Goal: Information Seeking & Learning: Learn about a topic

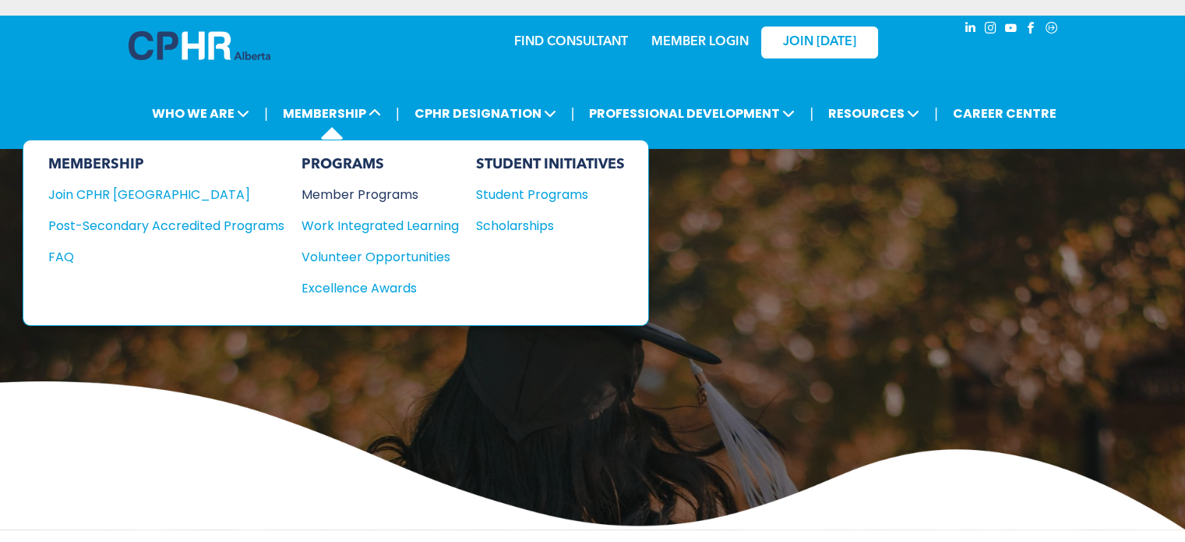
click at [377, 192] on div "Member Programs" at bounding box center [373, 194] width 142 height 19
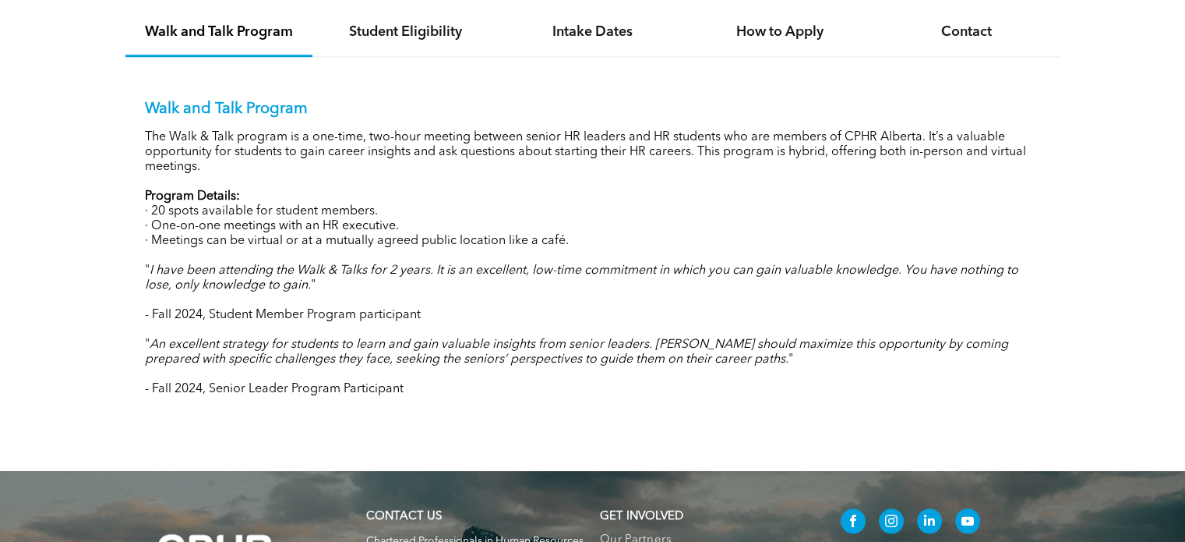
scroll to position [1325, 0]
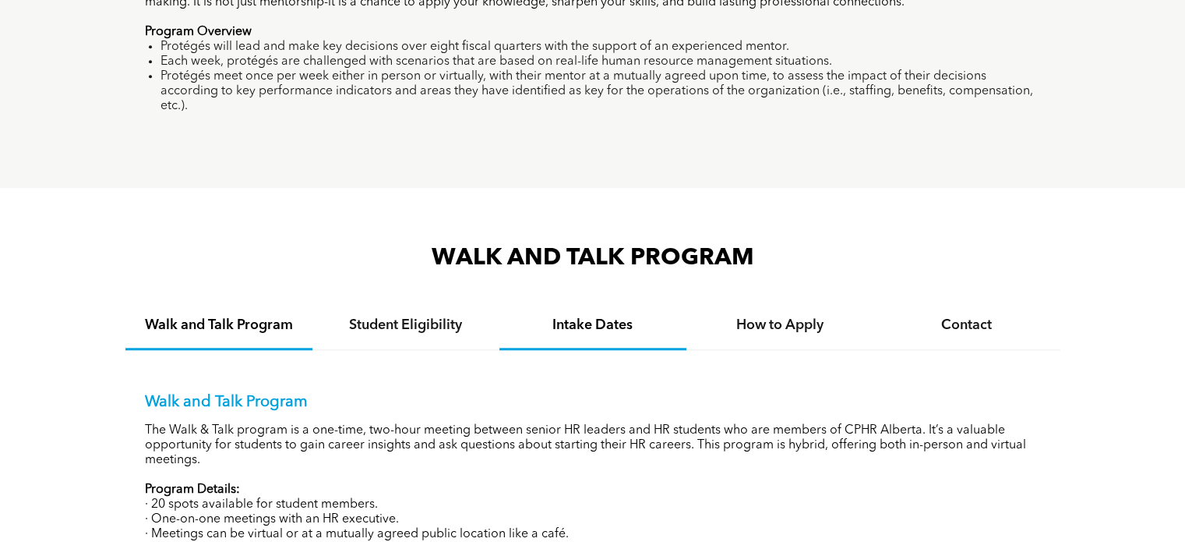
click at [607, 316] on h4 "Intake Dates" at bounding box center [592, 324] width 159 height 17
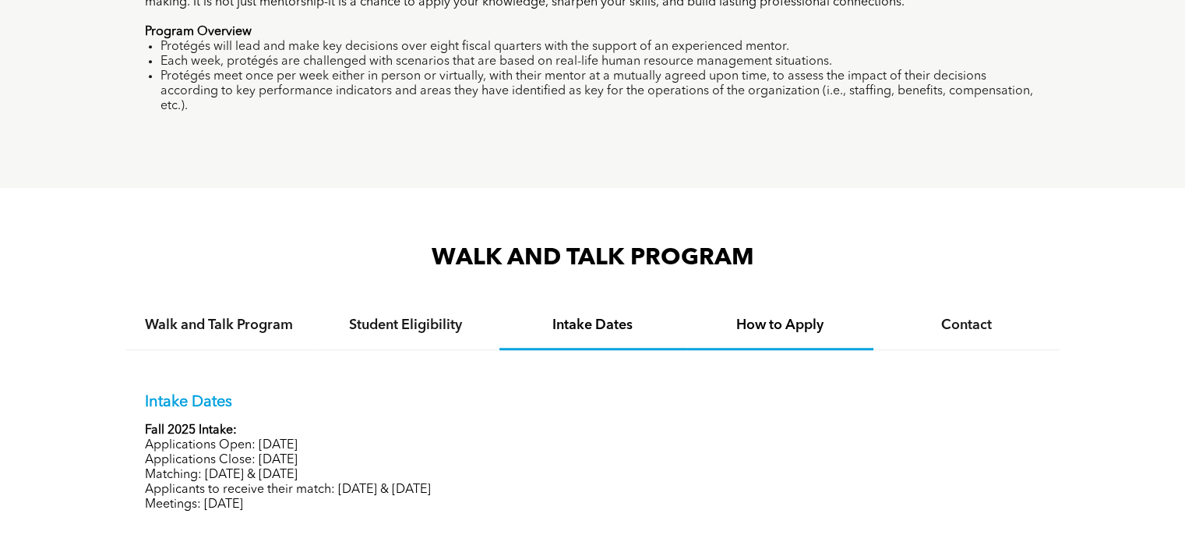
click at [754, 316] on h4 "How to Apply" at bounding box center [779, 324] width 159 height 17
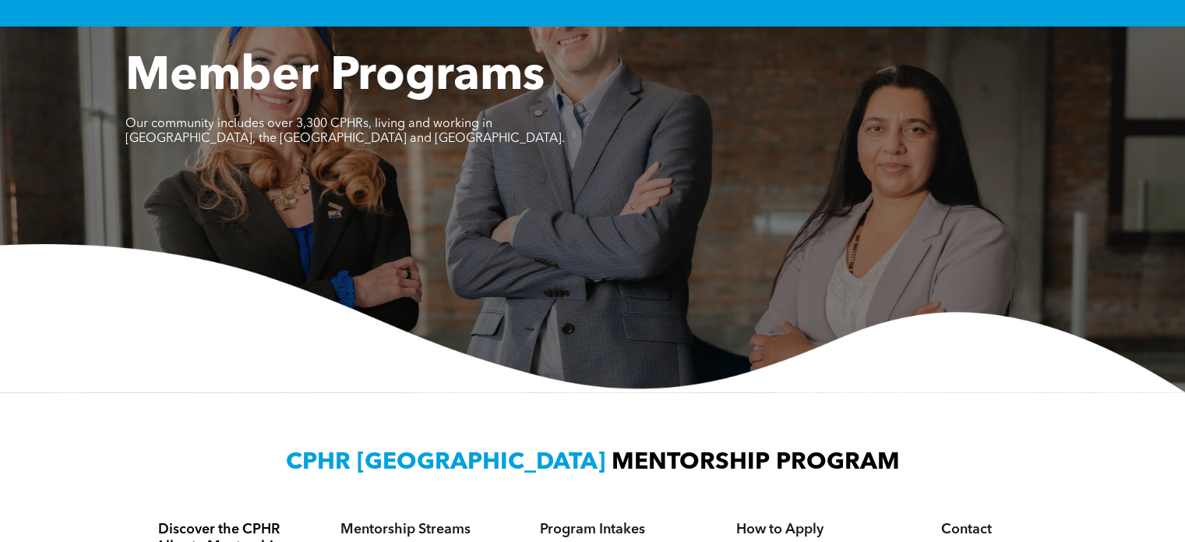
scroll to position [0, 0]
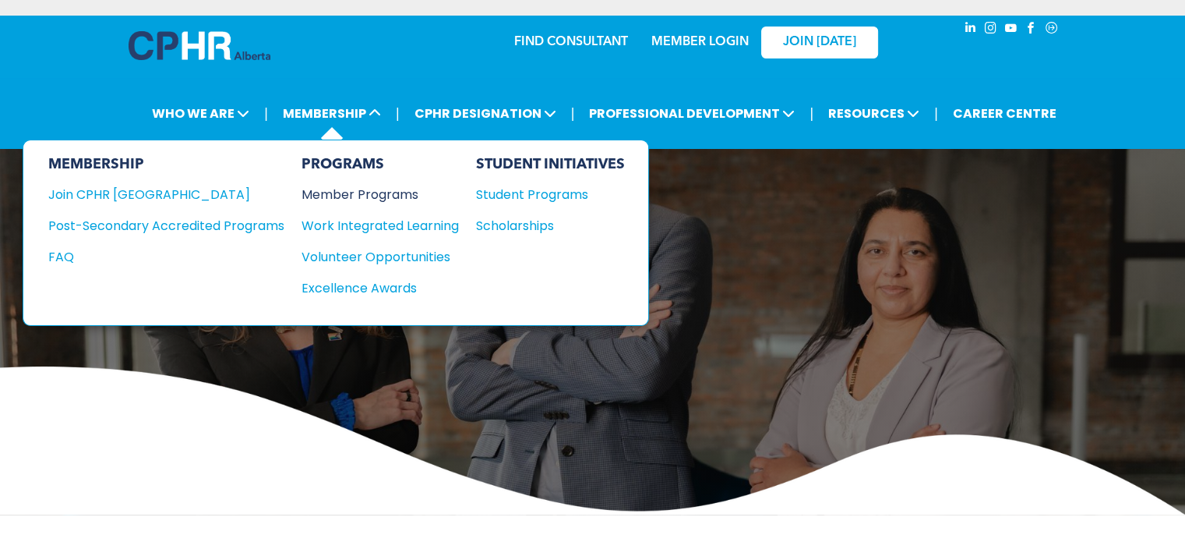
click at [348, 189] on div "Member Programs" at bounding box center [373, 194] width 142 height 19
click at [123, 192] on div "Join CPHR [GEOGRAPHIC_DATA]" at bounding box center [154, 194] width 213 height 19
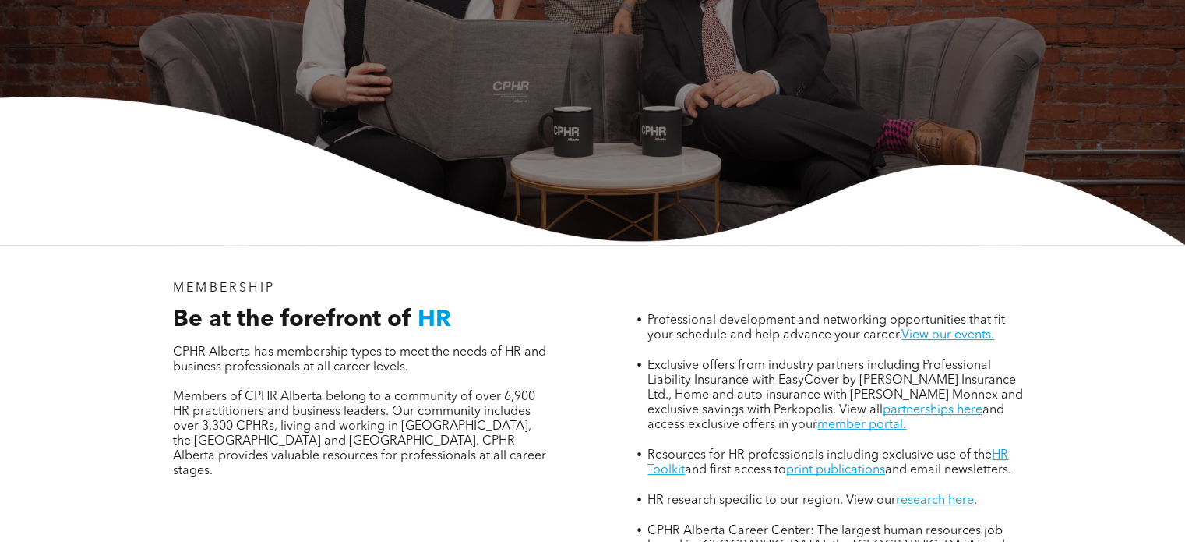
scroll to position [390, 0]
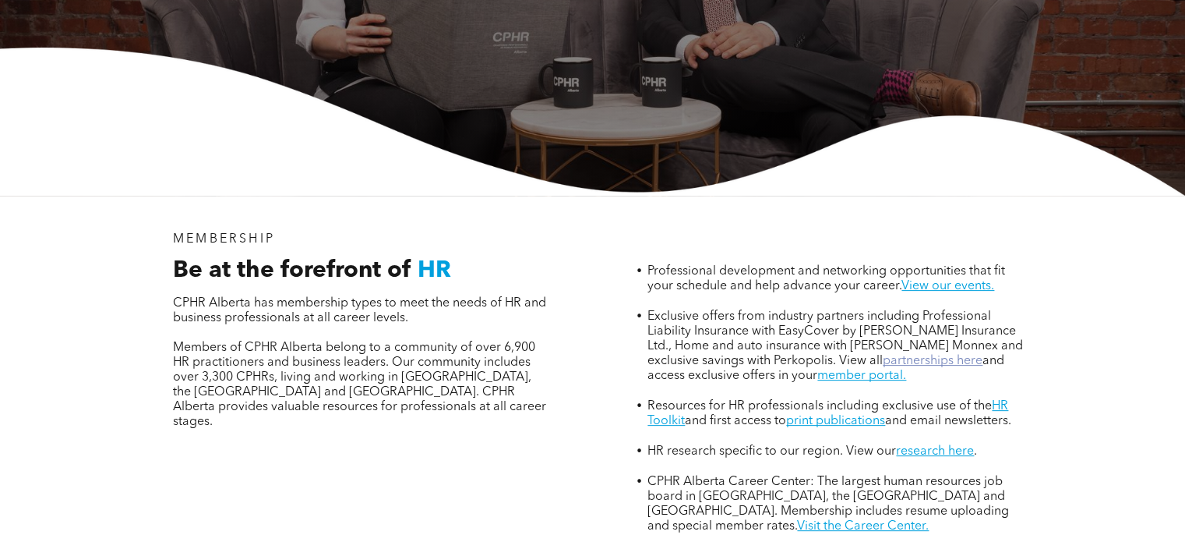
click at [901, 355] on link "partnerships here" at bounding box center [933, 361] width 100 height 12
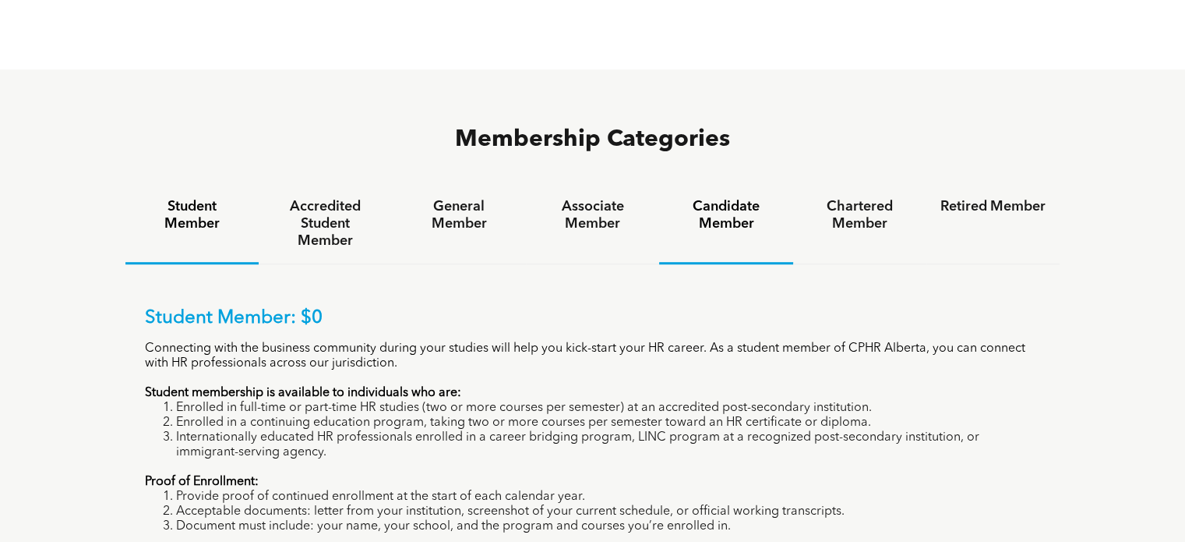
scroll to position [1013, 0]
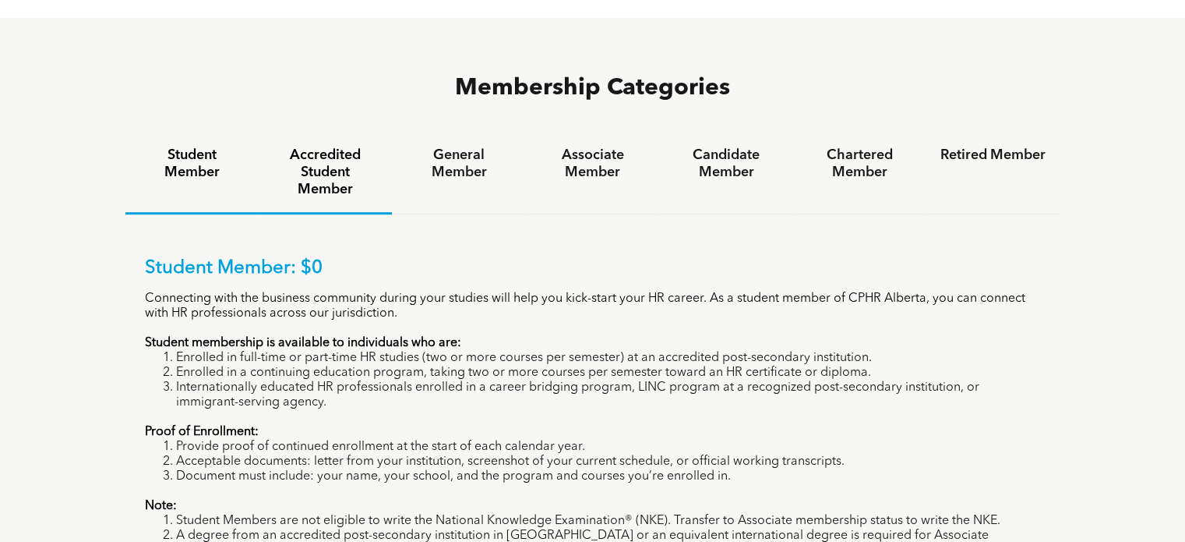
click at [338, 146] on h4 "Accredited Student Member" at bounding box center [325, 171] width 105 height 51
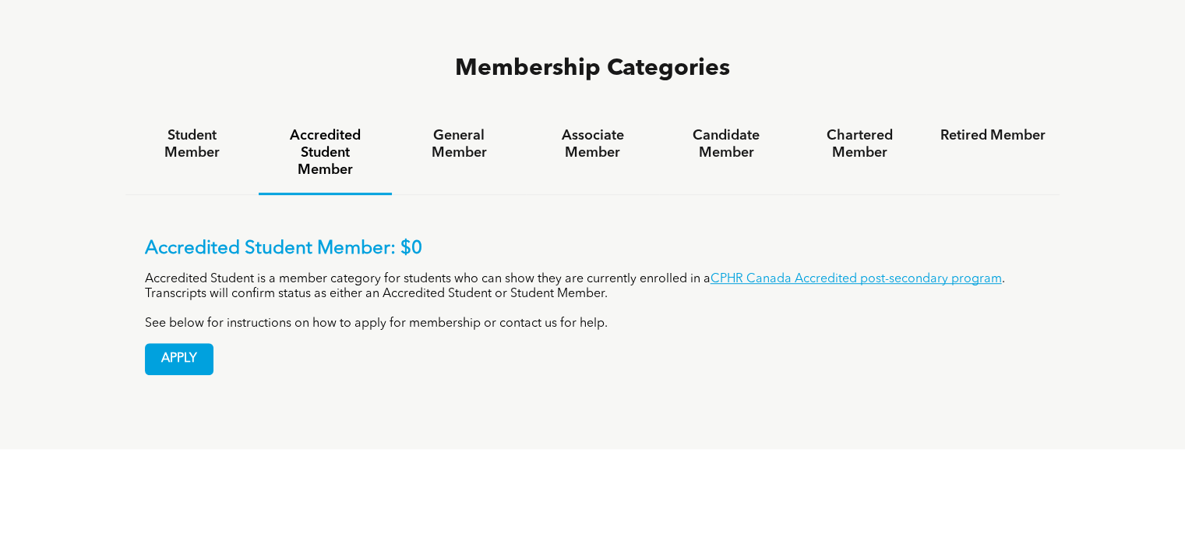
scroll to position [935, 0]
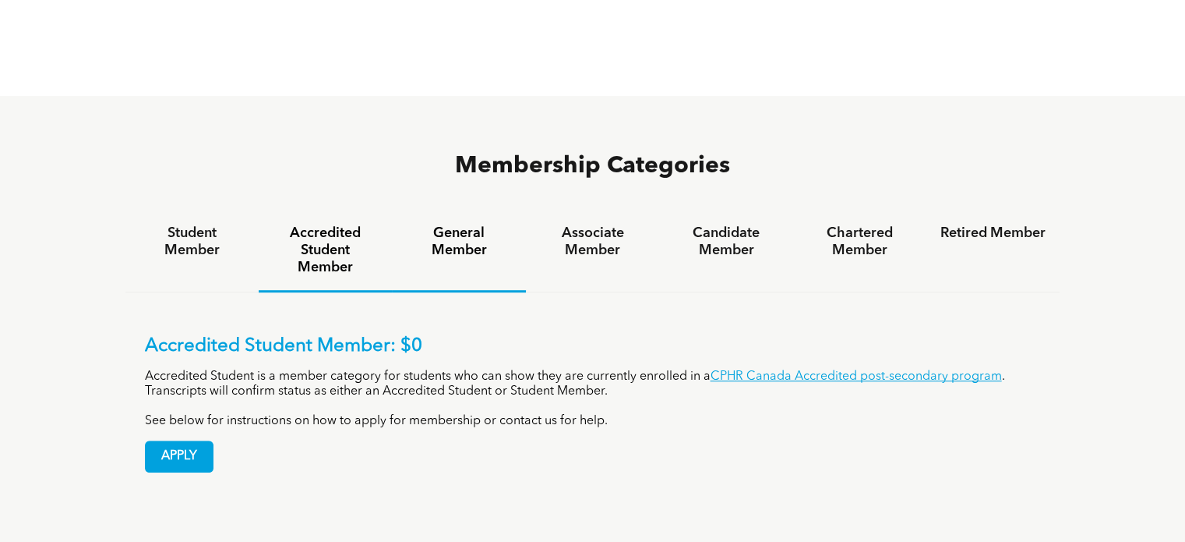
click at [470, 224] on h4 "General Member" at bounding box center [458, 241] width 105 height 34
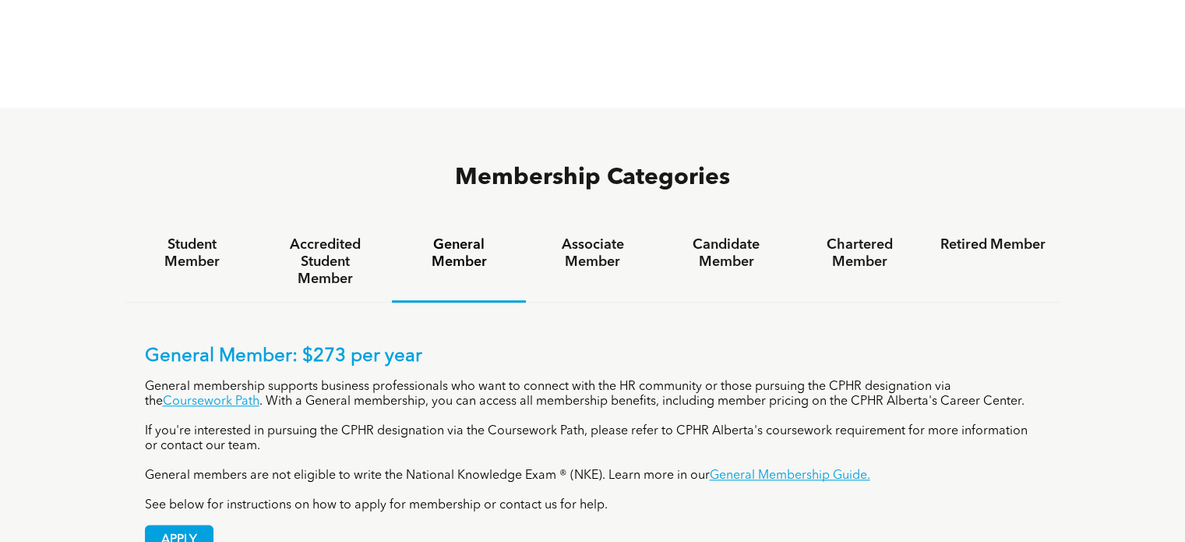
scroll to position [1013, 0]
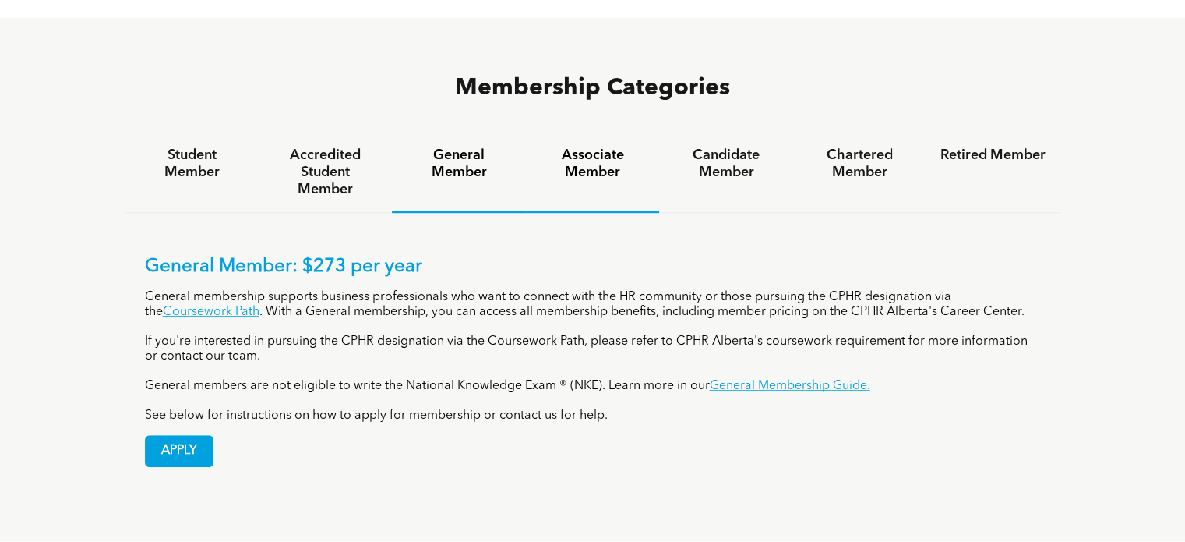
click at [615, 146] on h4 "Associate Member" at bounding box center [592, 163] width 105 height 34
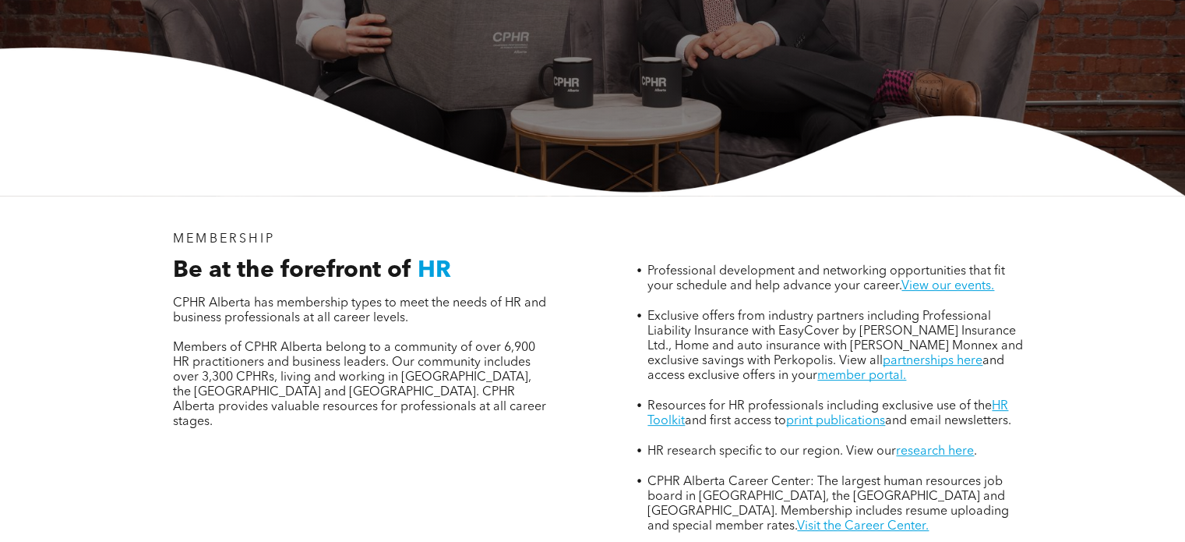
scroll to position [0, 0]
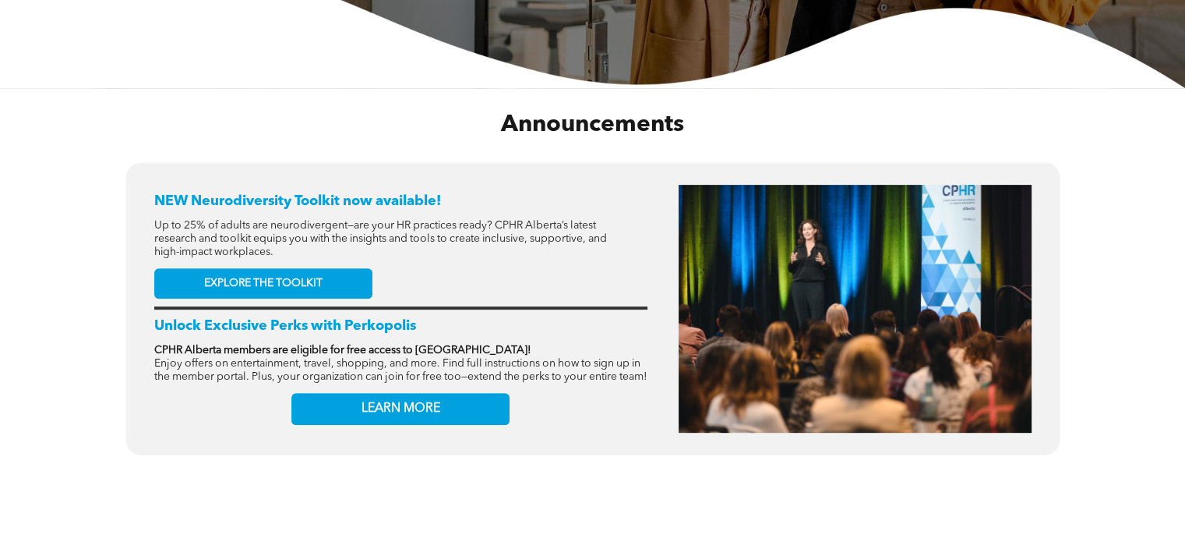
scroll to position [779, 0]
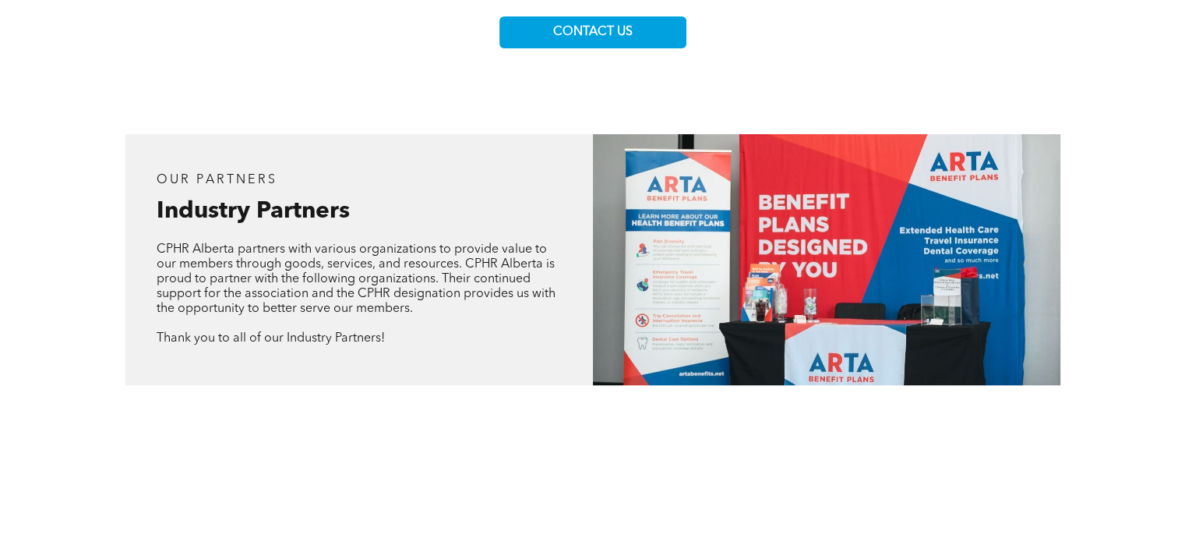
scroll to position [701, 0]
